Goal: Information Seeking & Learning: Understand process/instructions

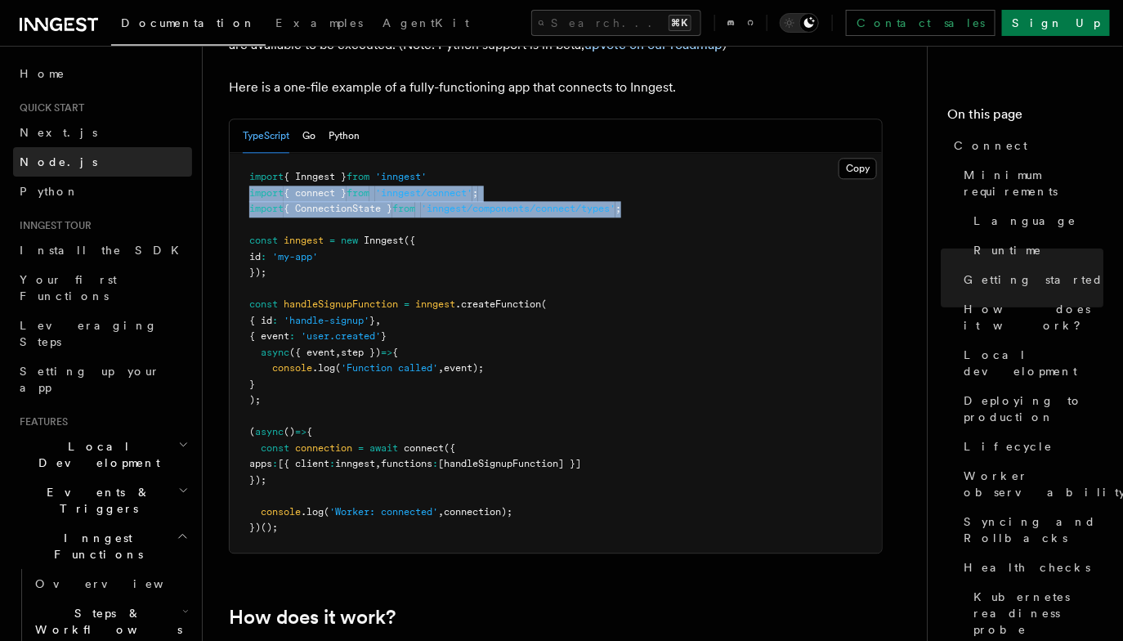
click at [76, 157] on link "Node.js" at bounding box center [102, 161] width 179 height 29
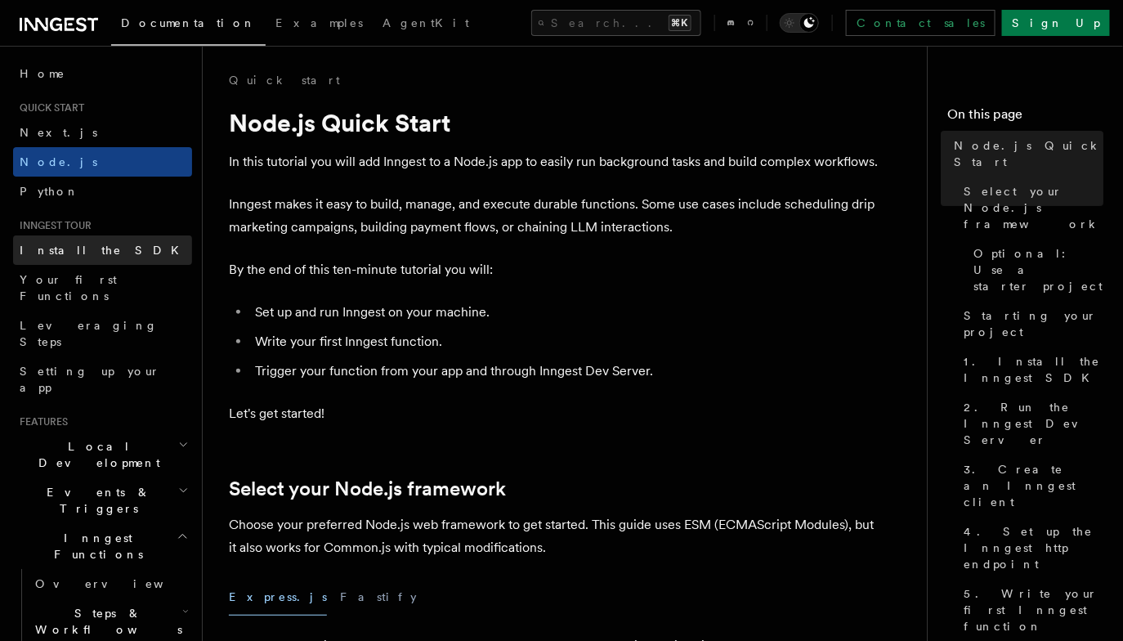
click at [99, 261] on link "Install the SDK" at bounding box center [102, 249] width 179 height 29
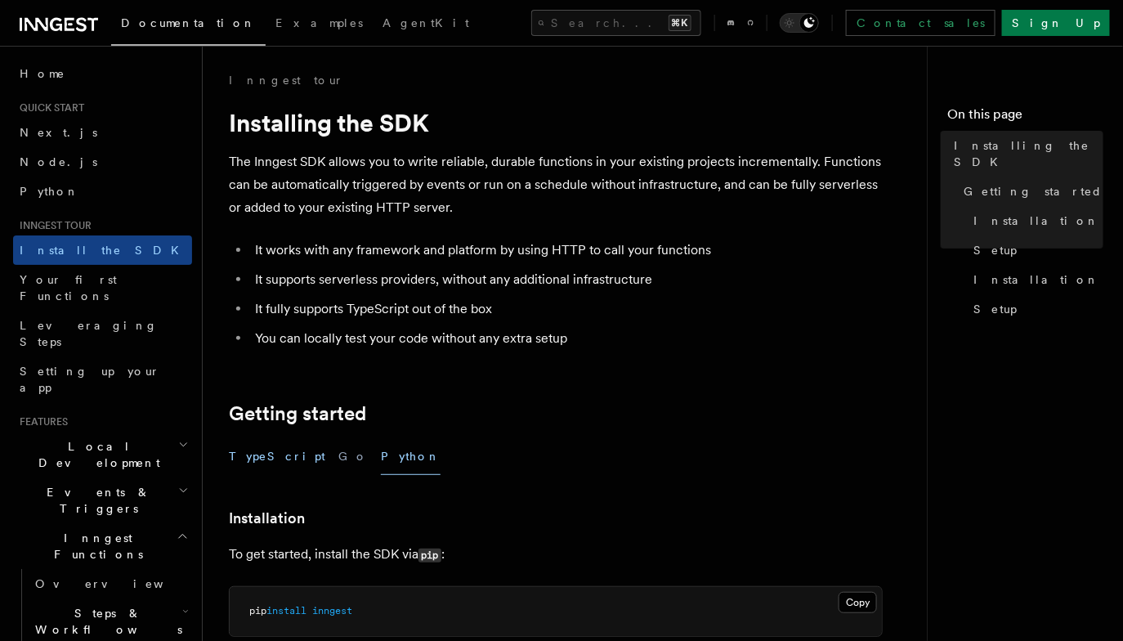
click at [259, 451] on button "TypeScript" at bounding box center [277, 456] width 96 height 37
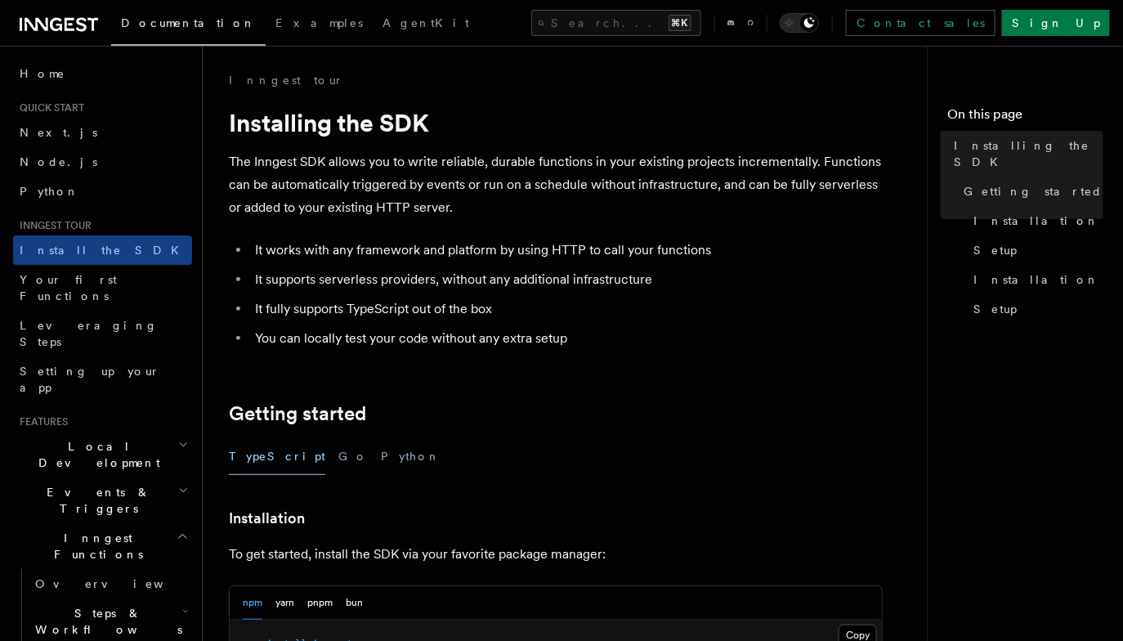
scroll to position [78, 0]
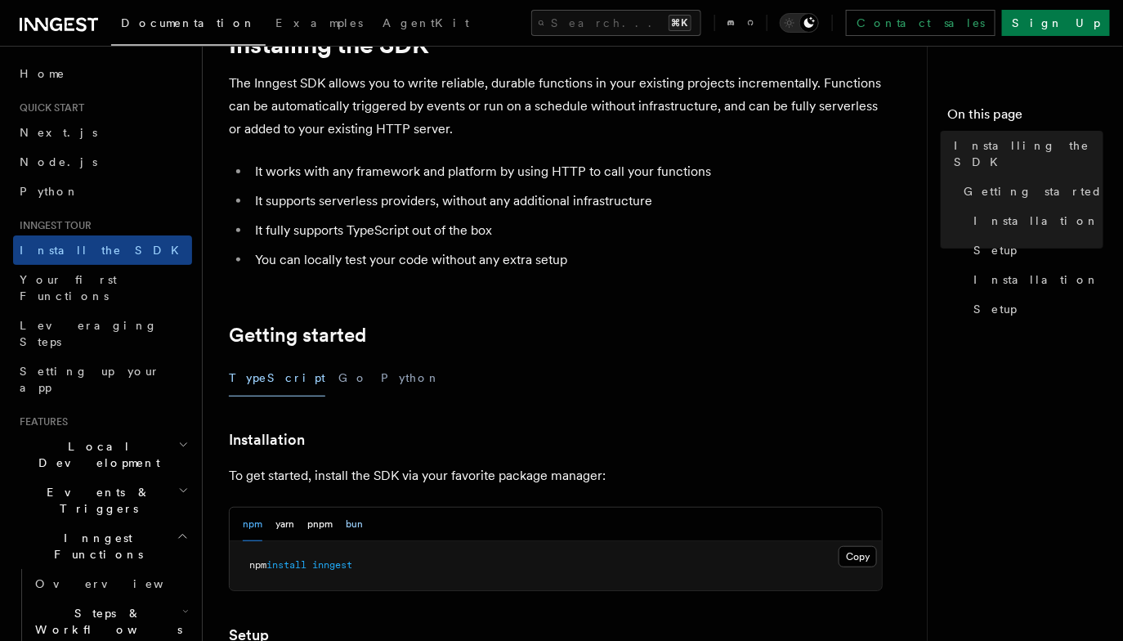
click at [351, 537] on button "bun" at bounding box center [354, 525] width 17 height 34
click at [835, 542] on pre "bun add inngest" at bounding box center [556, 565] width 652 height 49
click at [846, 548] on button "Copy Copied" at bounding box center [858, 556] width 38 height 21
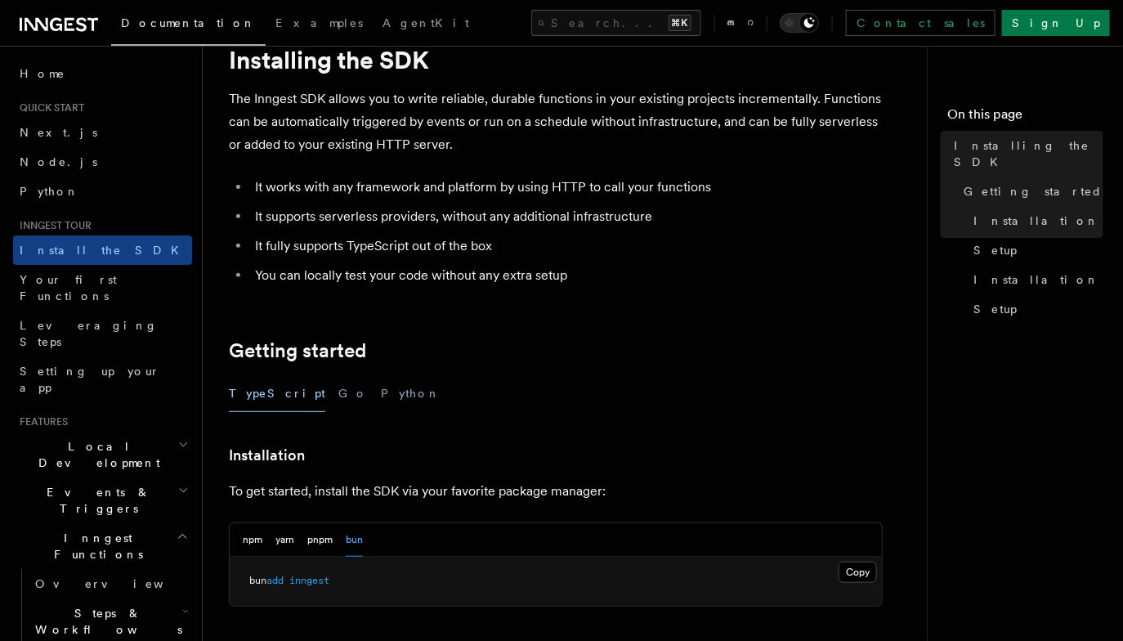
scroll to position [73, 0]
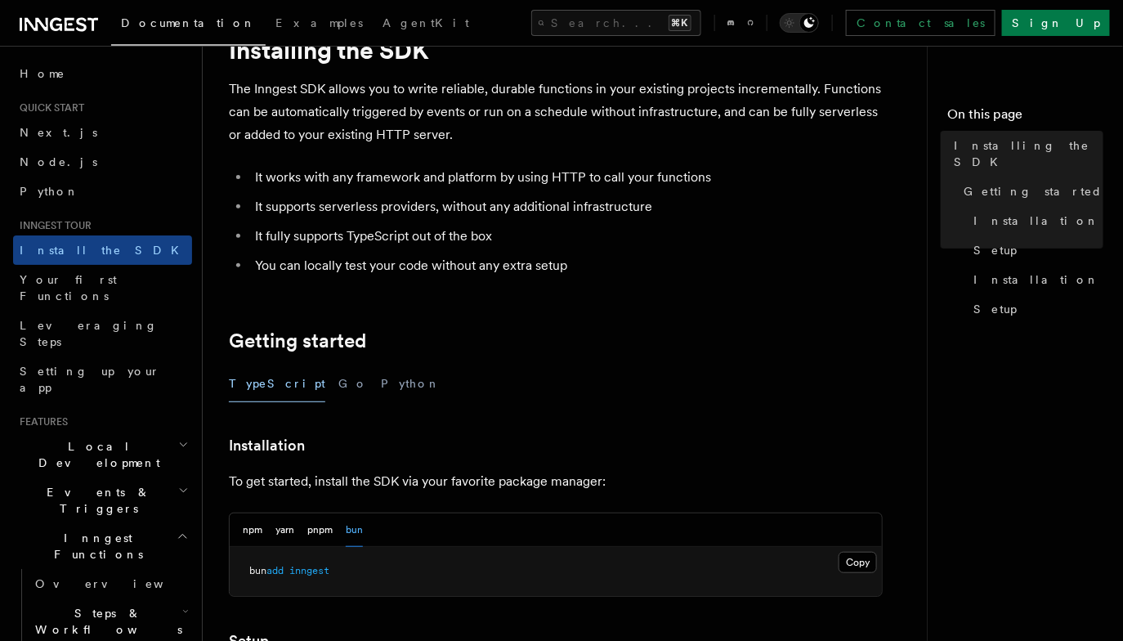
click at [117, 438] on span "Local Development" at bounding box center [95, 454] width 165 height 33
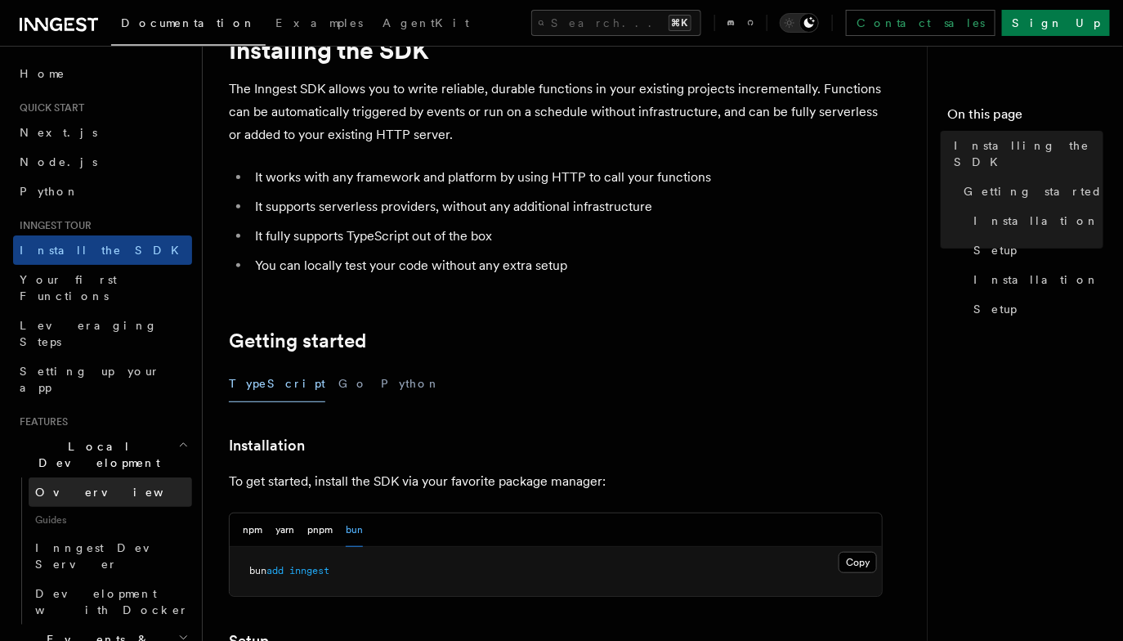
click at [99, 477] on link "Overview" at bounding box center [110, 491] width 163 height 29
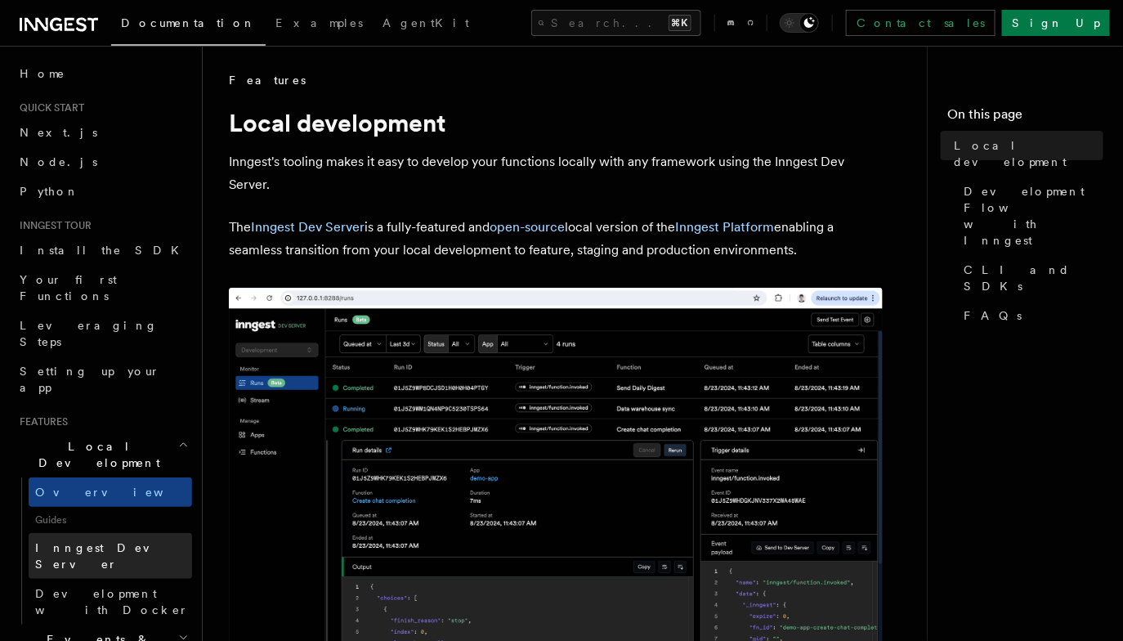
click at [139, 533] on link "Inngest Dev Server" at bounding box center [110, 556] width 163 height 46
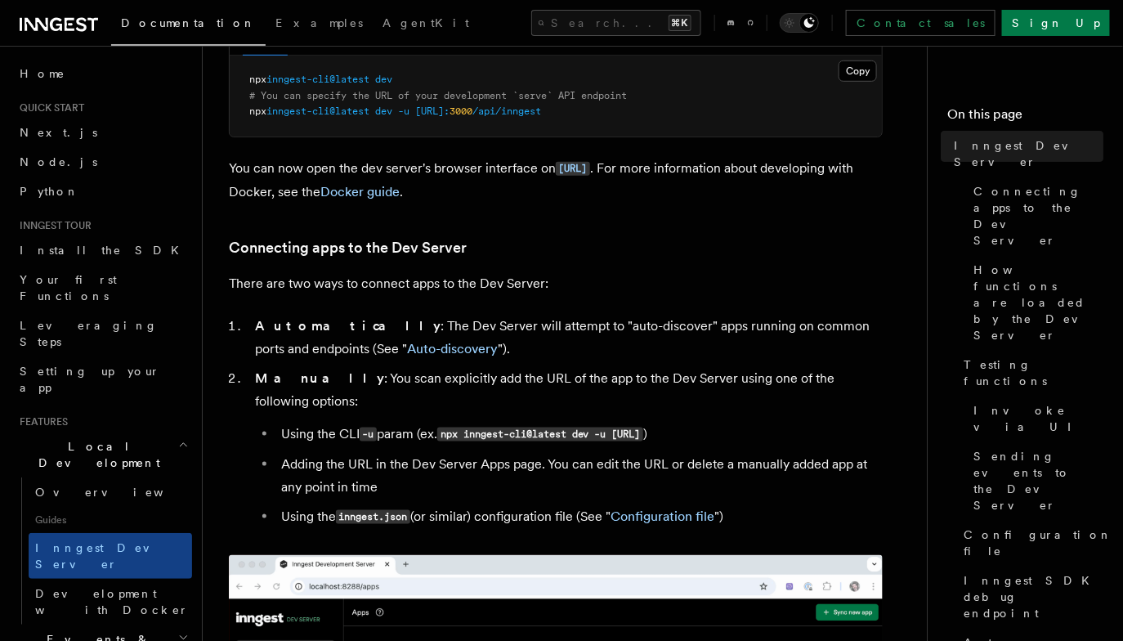
scroll to position [409, 0]
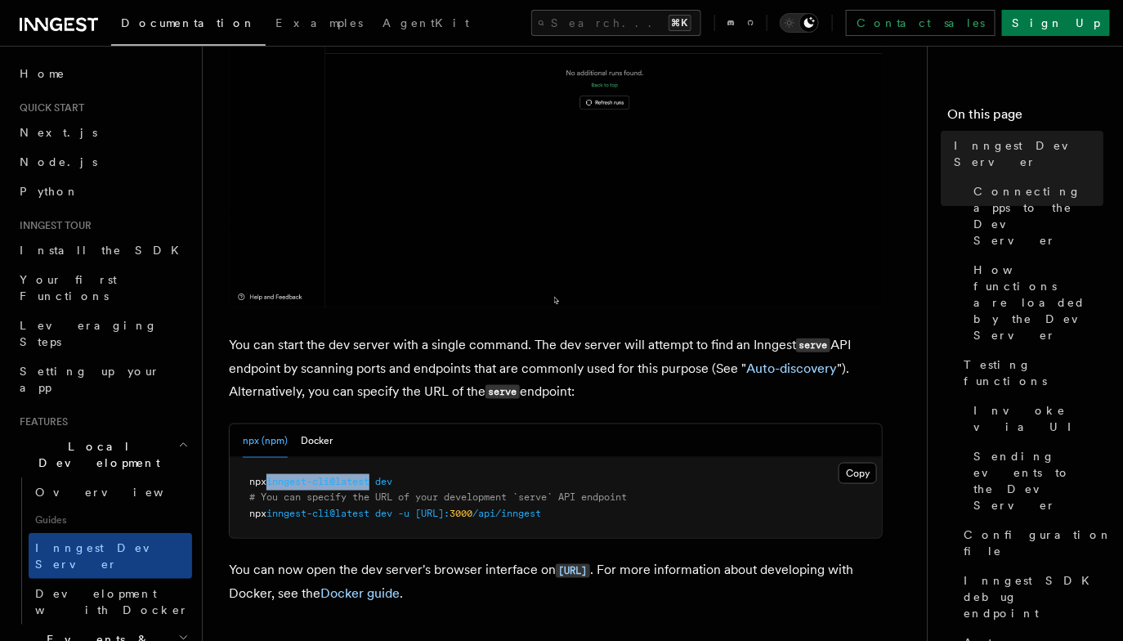
drag, startPoint x: 377, startPoint y: 482, endPoint x: 273, endPoint y: 486, distance: 103.9
click at [273, 486] on span "inngest-cli@latest" at bounding box center [317, 481] width 103 height 11
copy span "inngest-cli@latest"
